Goal: Task Accomplishment & Management: Use online tool/utility

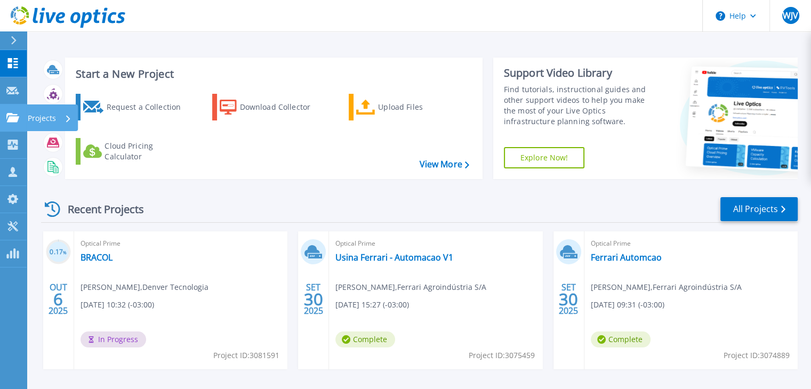
click at [11, 116] on icon at bounding box center [12, 117] width 13 height 9
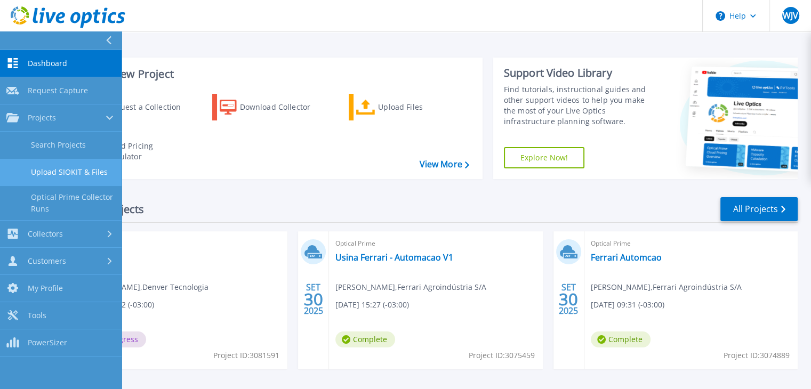
click at [81, 174] on link "Upload SIOKIT & Files" at bounding box center [61, 172] width 122 height 27
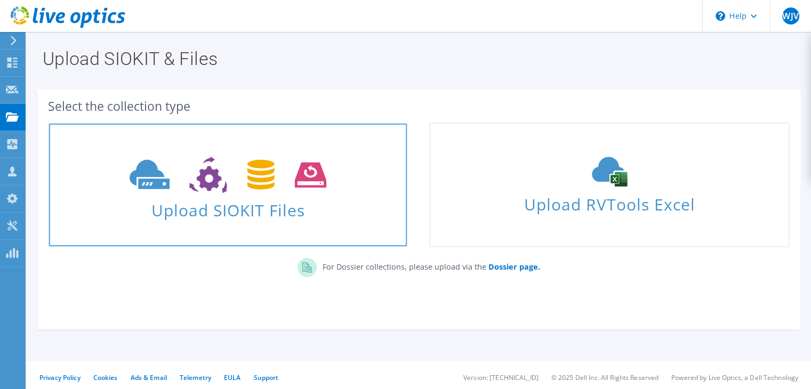
click at [241, 210] on span "Upload SIOKIT Files" at bounding box center [228, 207] width 358 height 23
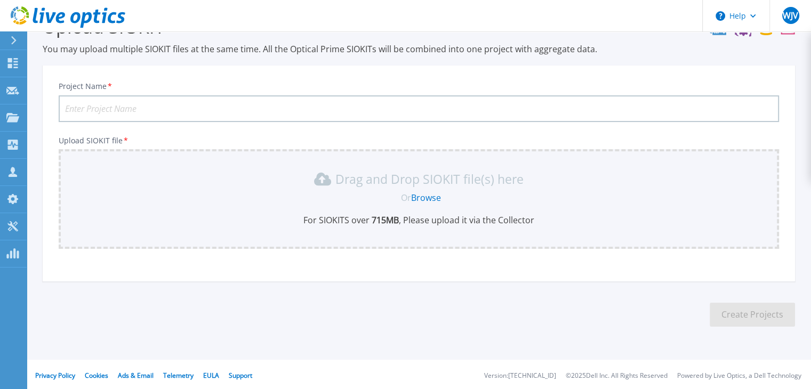
scroll to position [35, 0]
click at [13, 121] on icon at bounding box center [12, 117] width 13 height 9
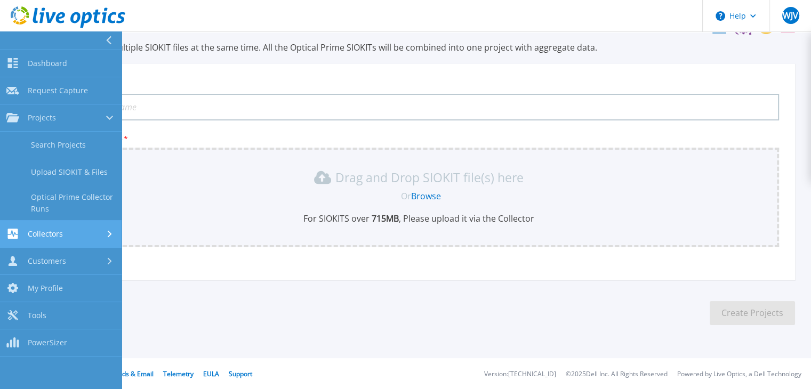
click at [51, 237] on span "Collectors" at bounding box center [45, 234] width 35 height 10
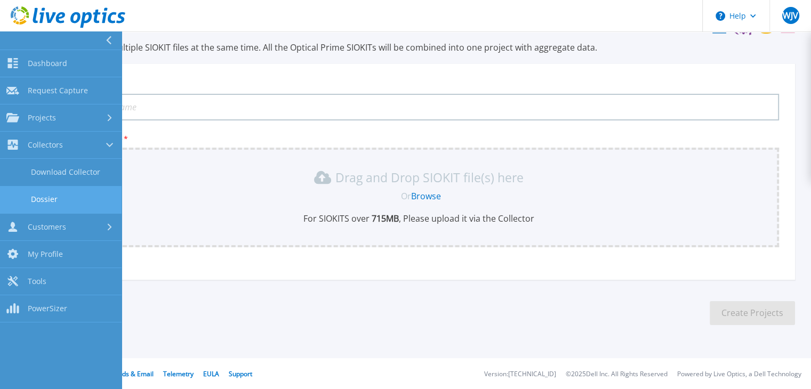
click at [57, 197] on link "Dossier" at bounding box center [61, 199] width 122 height 27
